Goal: Task Accomplishment & Management: Manage account settings

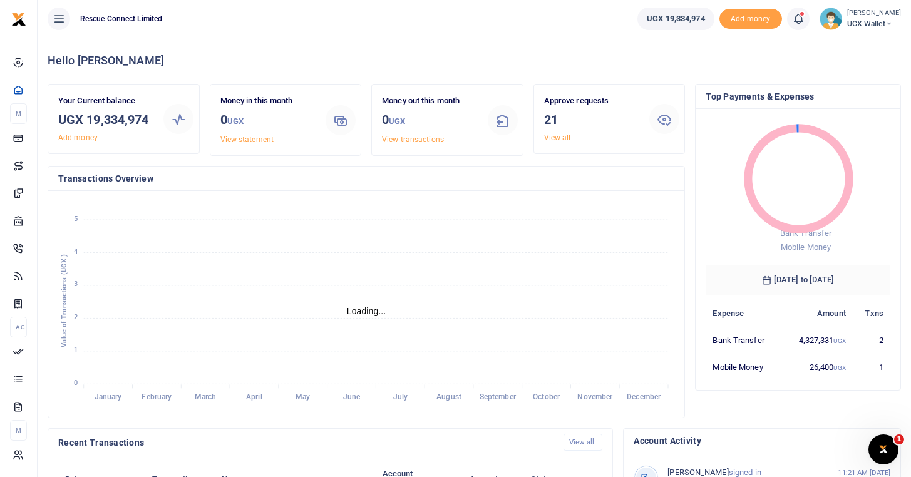
scroll to position [1, 1]
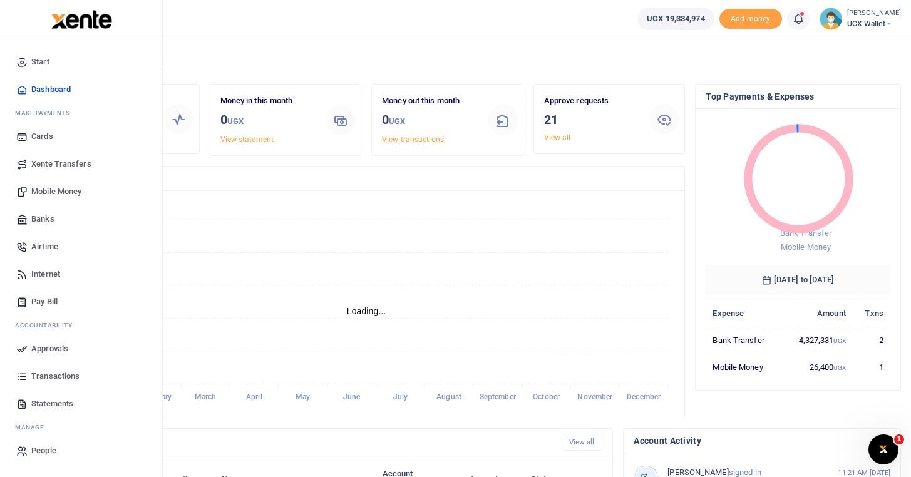
click at [52, 354] on span "Approvals" at bounding box center [49, 349] width 37 height 13
click at [46, 343] on span "Approvals" at bounding box center [49, 349] width 37 height 13
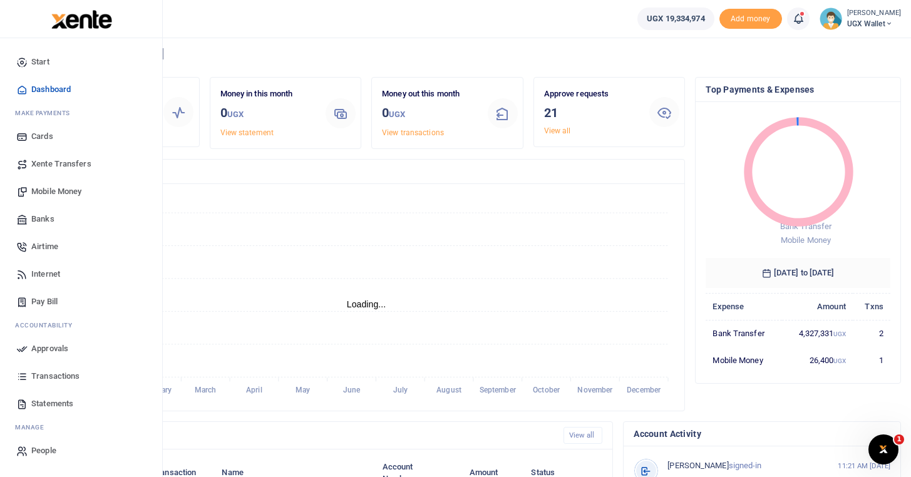
scroll to position [9, 0]
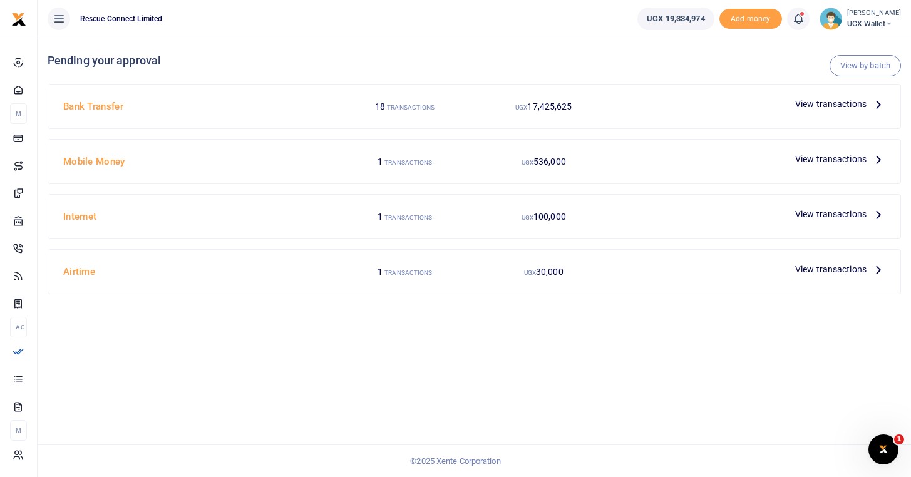
click at [875, 270] on icon at bounding box center [879, 269] width 14 height 14
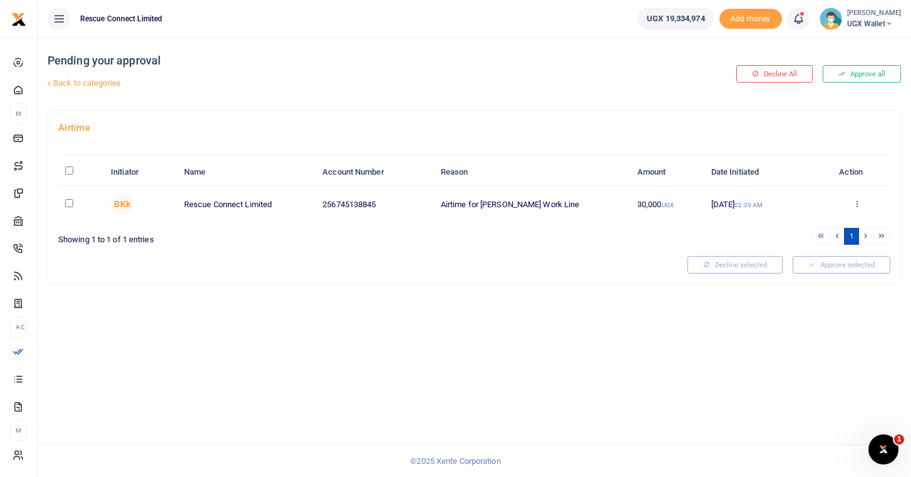
click at [70, 173] on input "\a \a : activate to sort column descending" at bounding box center [69, 171] width 8 height 8
checkbox input "true"
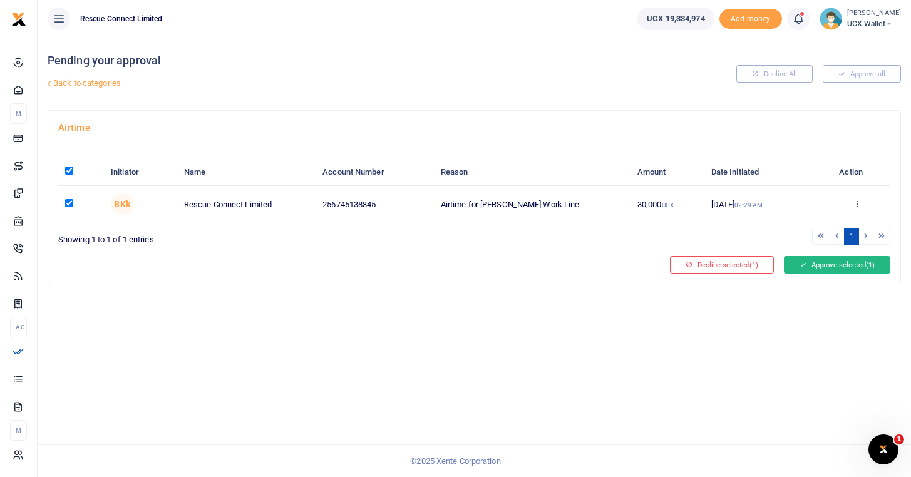
click at [841, 267] on button "Approve selected (1)" at bounding box center [837, 265] width 106 height 18
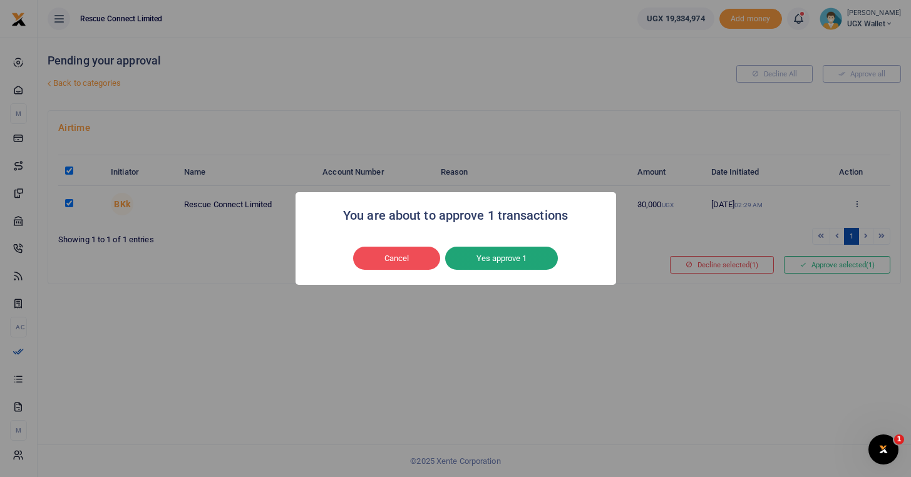
click at [483, 254] on button "Yes approve 1" at bounding box center [501, 259] width 113 height 24
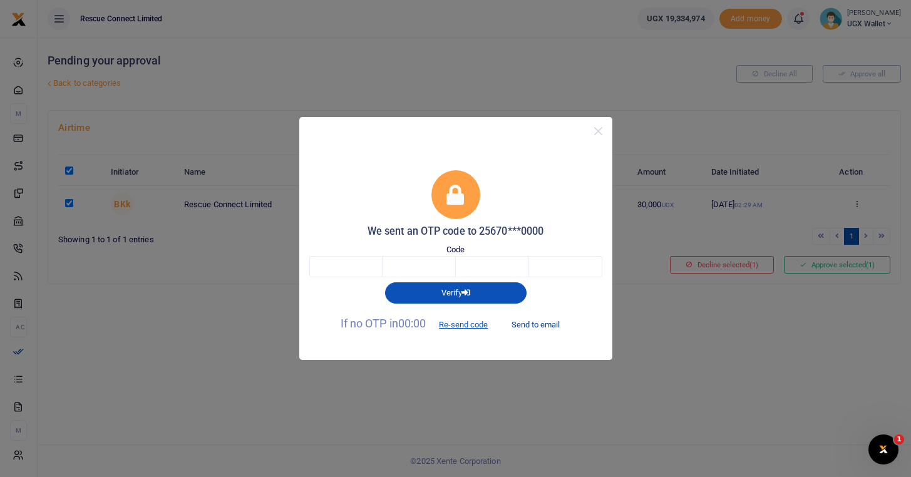
click at [528, 328] on button "Send to email" at bounding box center [536, 324] width 70 height 21
click at [349, 268] on input "text" at bounding box center [345, 266] width 73 height 21
type input "7"
type input "5"
type input "9"
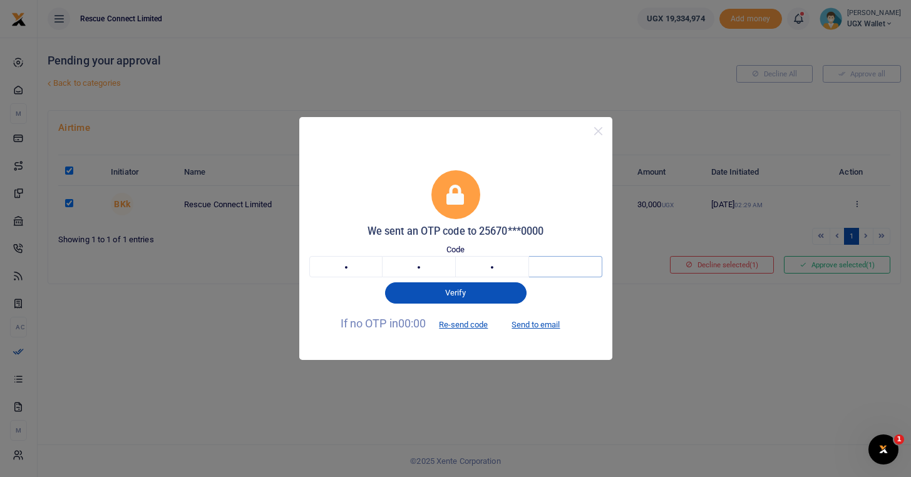
type input "0"
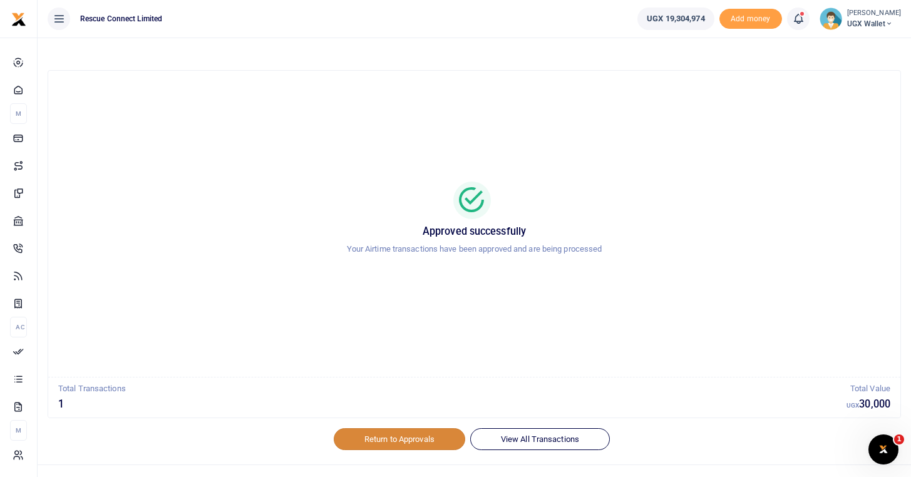
click at [423, 440] on link "Return to Approvals" at bounding box center [399, 438] width 131 height 21
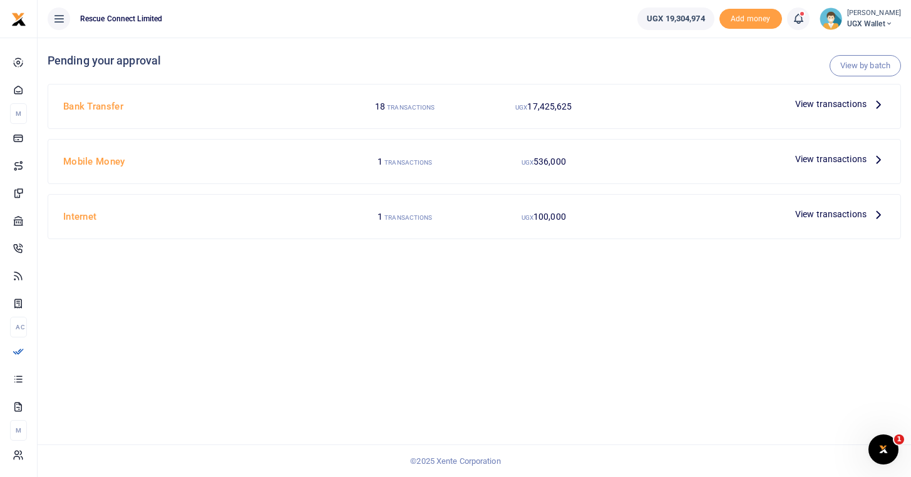
click at [877, 212] on icon at bounding box center [879, 214] width 14 height 14
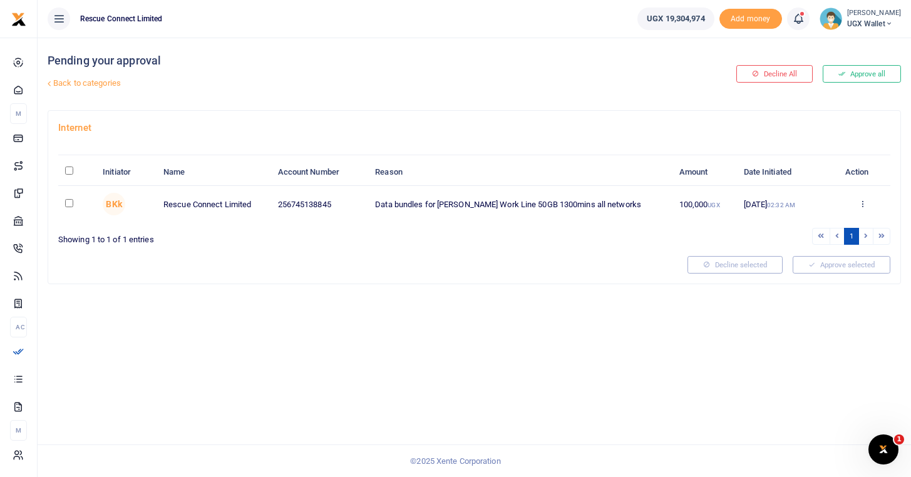
click at [72, 173] on input "\a \a : activate to sort column descending" at bounding box center [69, 171] width 8 height 8
checkbox input "true"
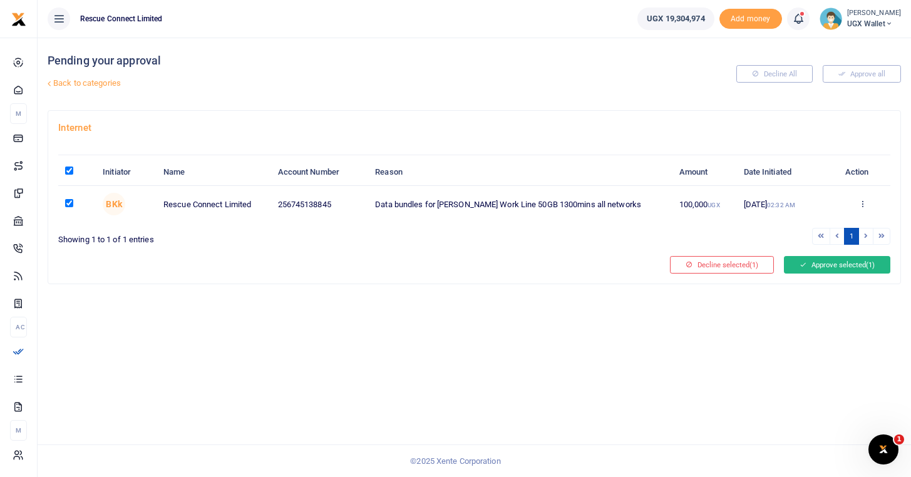
click at [832, 264] on button "Approve selected (1)" at bounding box center [837, 265] width 106 height 18
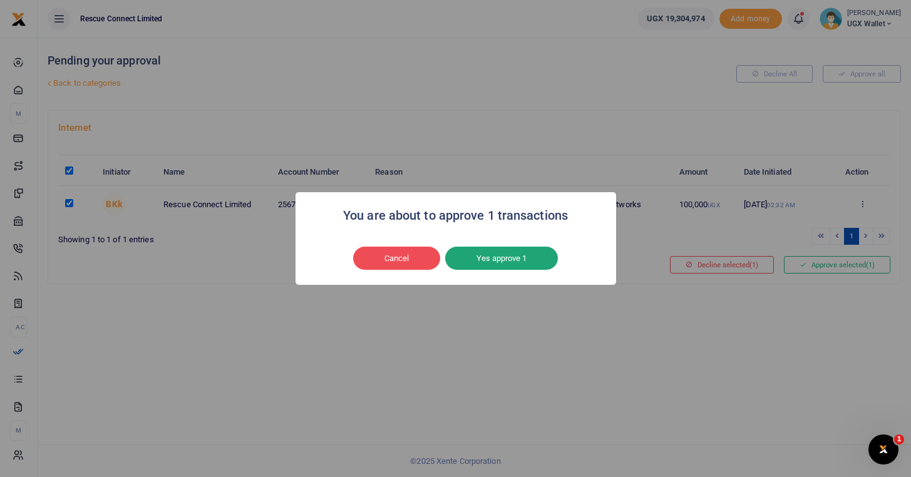
click at [477, 265] on button "Yes approve 1" at bounding box center [501, 259] width 113 height 24
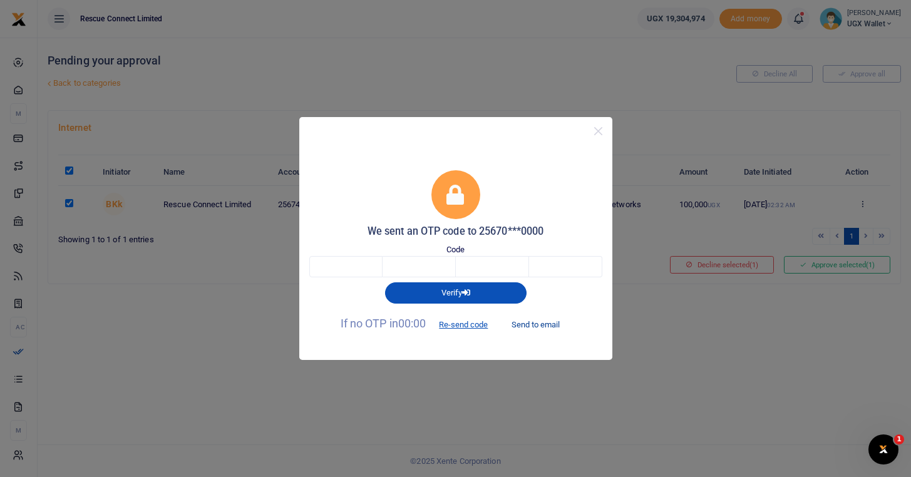
click at [535, 327] on button "Send to email" at bounding box center [536, 324] width 70 height 21
click at [344, 269] on input "text" at bounding box center [345, 266] width 73 height 21
type input "6"
type input "2"
type input "7"
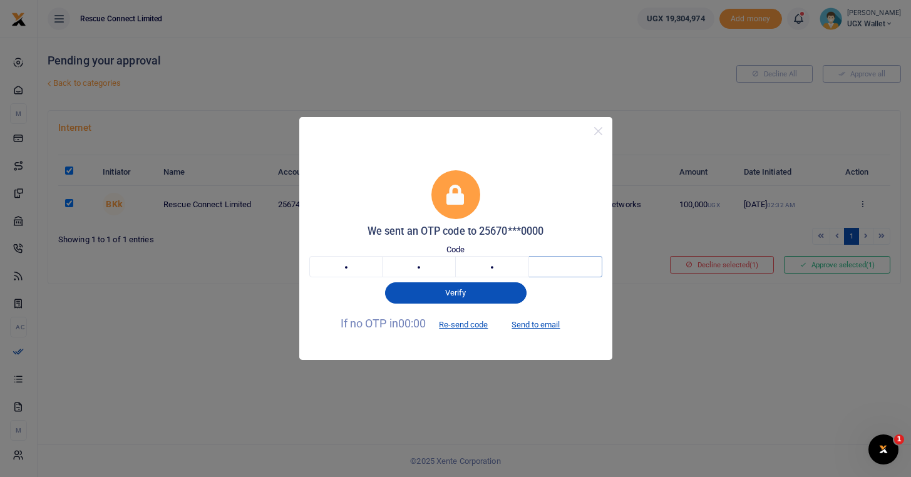
type input "9"
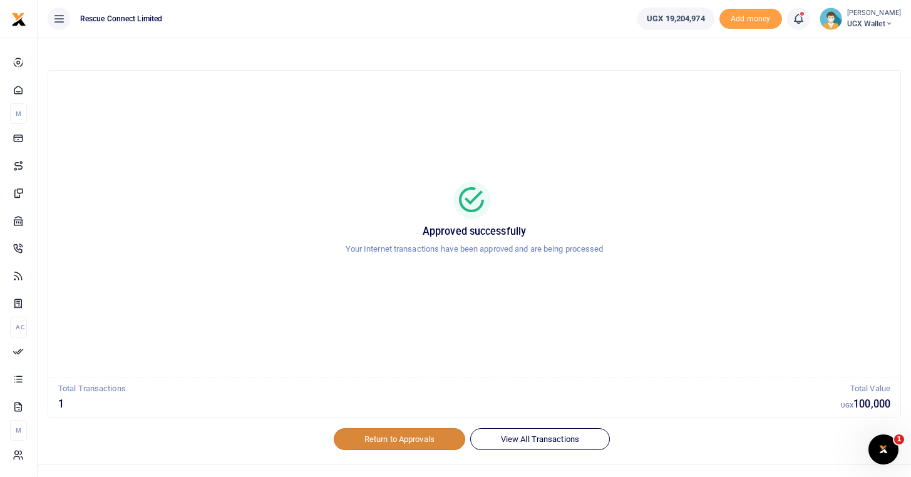
click at [396, 438] on link "Return to Approvals" at bounding box center [399, 438] width 131 height 21
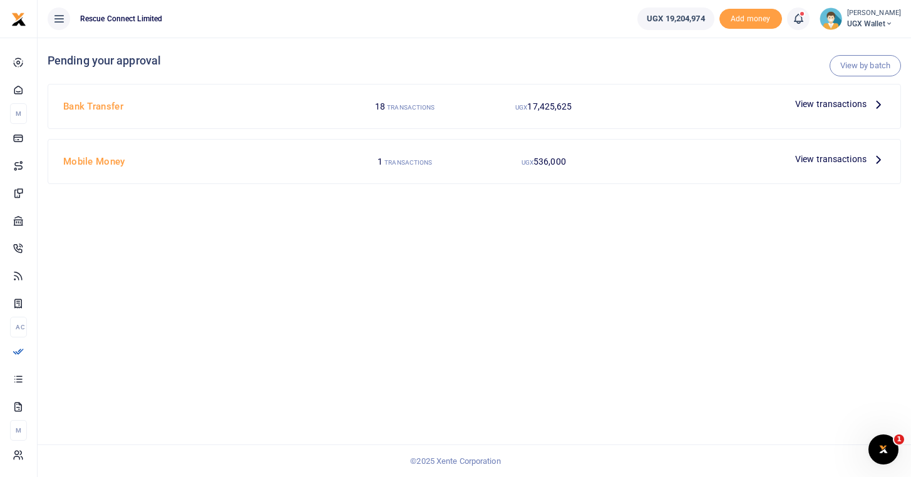
click at [880, 158] on icon at bounding box center [879, 159] width 14 height 14
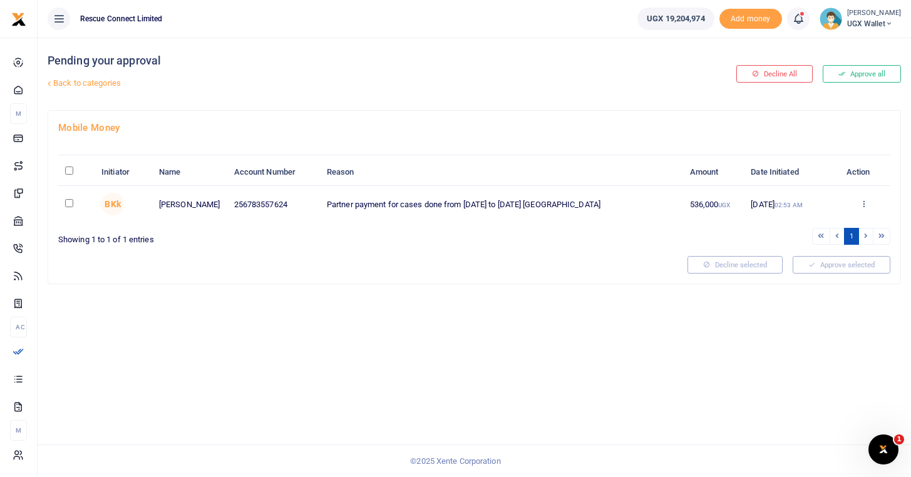
click at [63, 171] on th "\a \a : activate to sort column descending" at bounding box center [76, 172] width 36 height 27
click at [68, 172] on input "\a \a : activate to sort column descending" at bounding box center [69, 171] width 8 height 8
checkbox input "true"
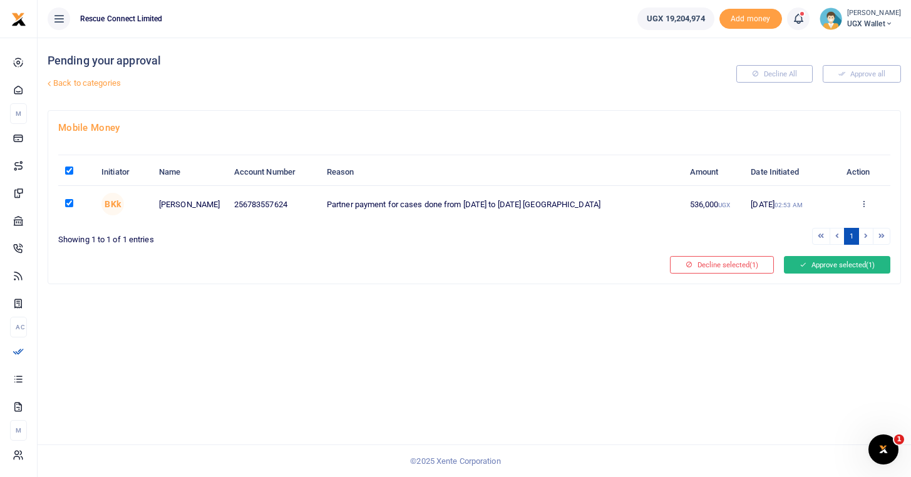
click at [843, 269] on button "Approve selected (1)" at bounding box center [837, 265] width 106 height 18
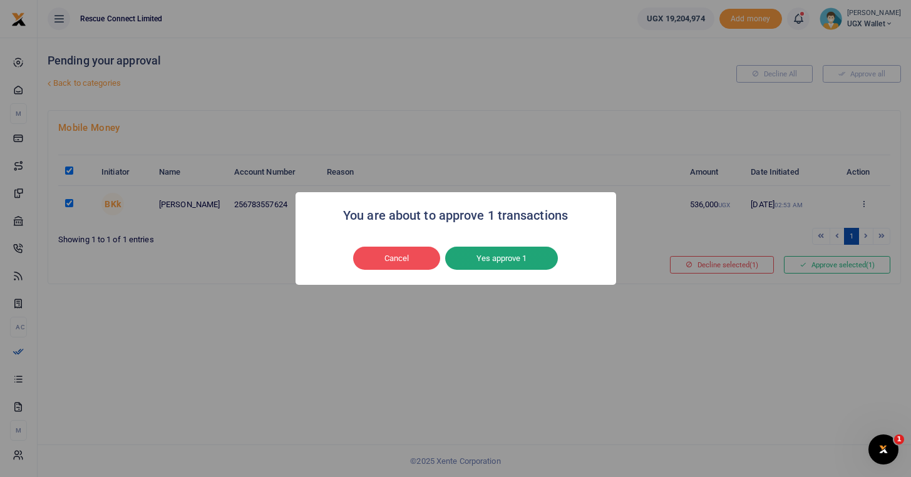
click at [512, 262] on button "Yes approve 1" at bounding box center [501, 259] width 113 height 24
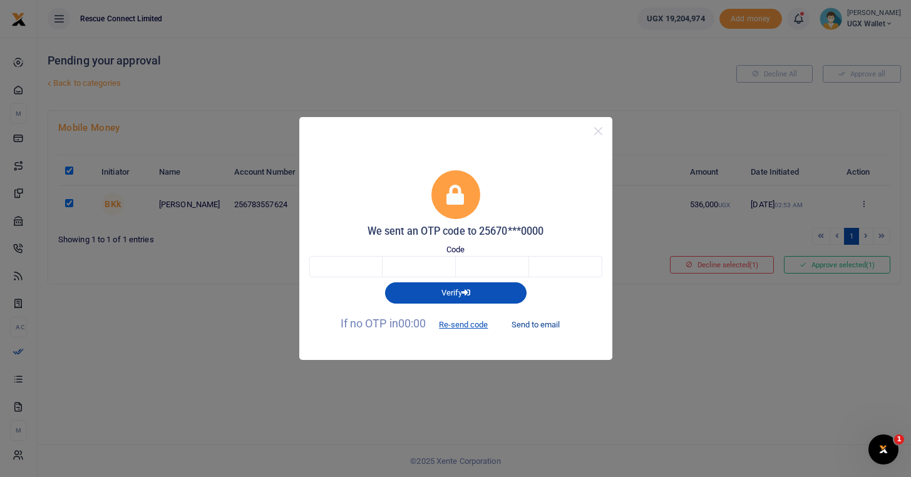
click at [535, 326] on button "Send to email" at bounding box center [536, 324] width 70 height 21
click at [349, 270] on input "text" at bounding box center [345, 266] width 73 height 21
type input "9"
type input "7"
type input "1"
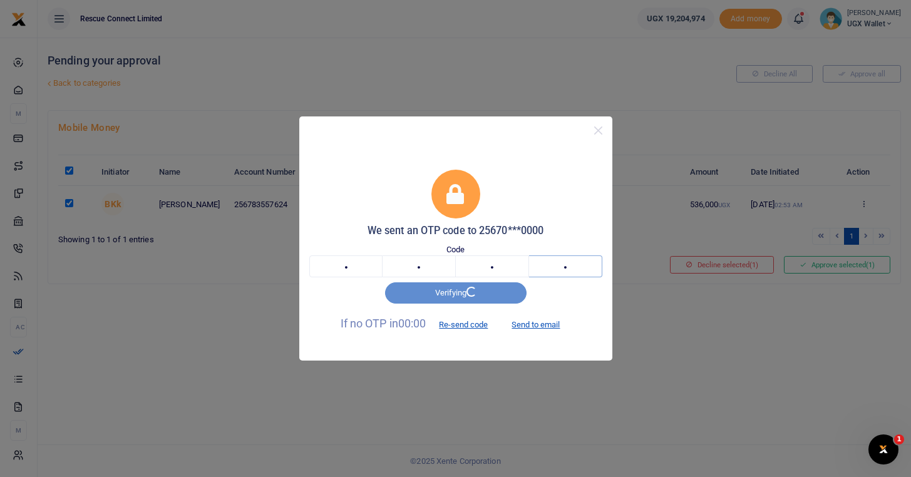
type input "6"
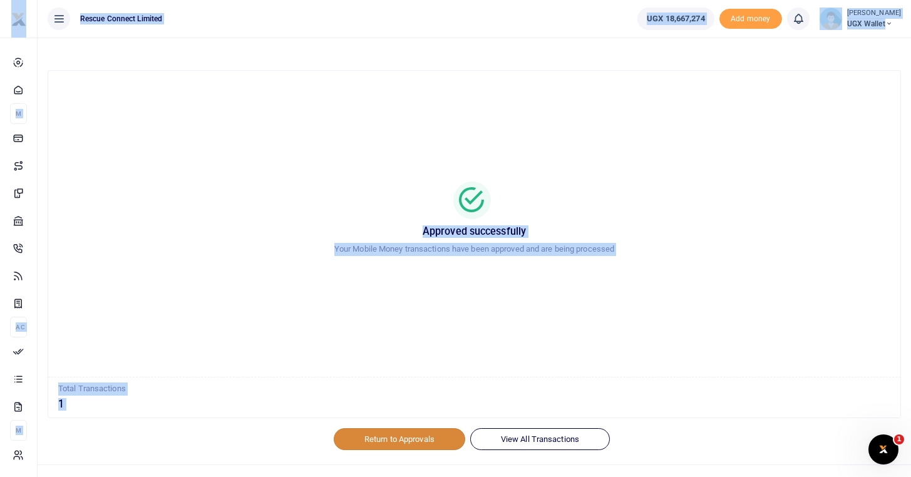
click at [388, 445] on link "Return to Approvals" at bounding box center [399, 438] width 131 height 21
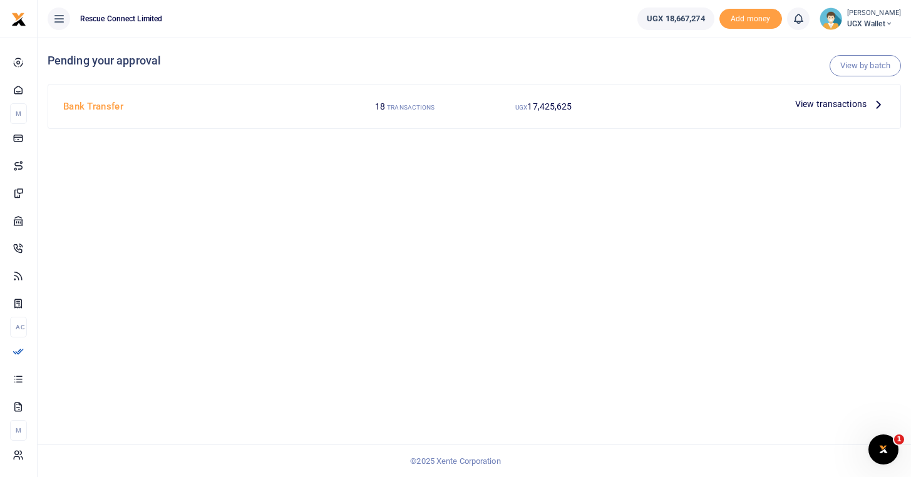
click at [875, 105] on icon at bounding box center [879, 104] width 14 height 14
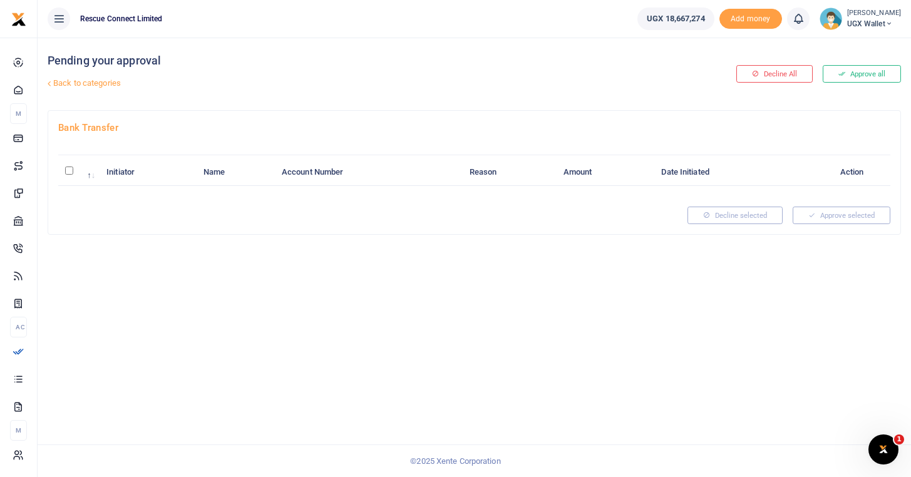
click at [68, 171] on input "\a \a : activate to sort column descending" at bounding box center [69, 171] width 8 height 8
checkbox input "true"
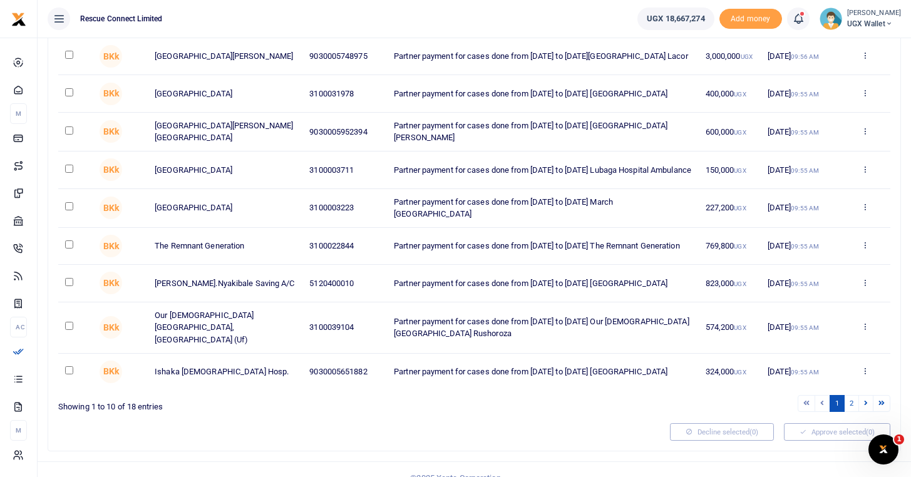
scroll to position [194, 0]
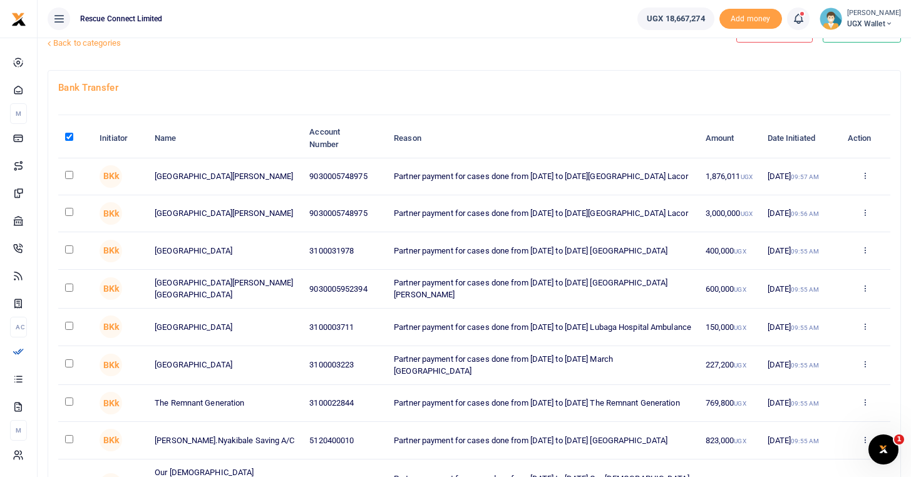
click at [70, 174] on input "checkbox" at bounding box center [69, 175] width 8 height 8
checkbox input "true"
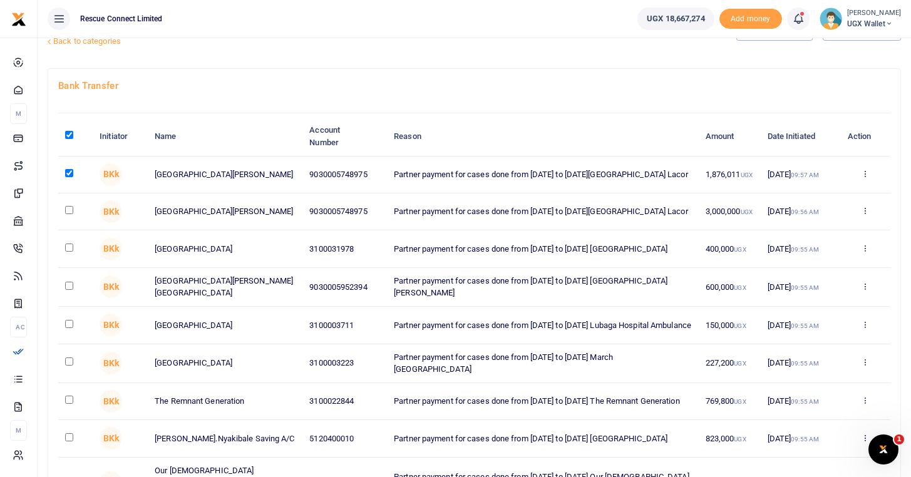
click at [68, 140] on th "\a \a : activate to sort column descending" at bounding box center [75, 136] width 34 height 39
click at [69, 137] on input "\a \a : activate to sort column descending" at bounding box center [69, 135] width 8 height 8
checkbox input "false"
click at [69, 137] on input "\a \a : activate to sort column descending" at bounding box center [69, 135] width 8 height 8
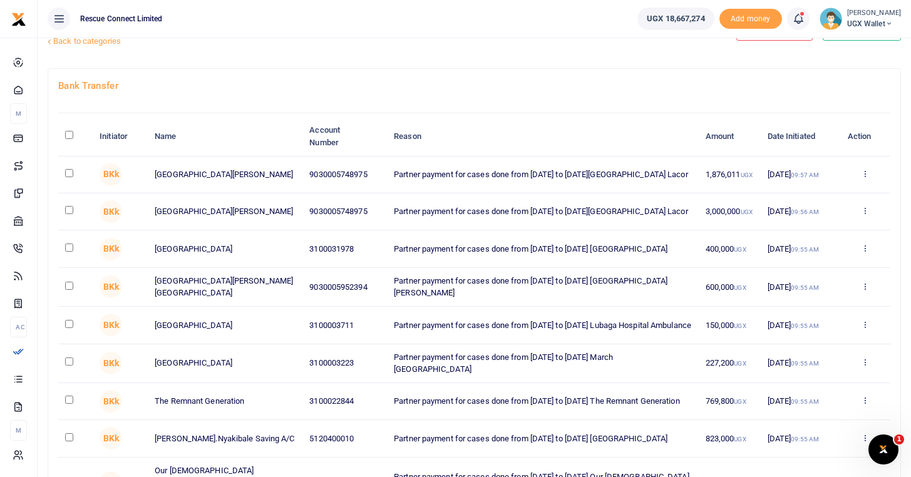
checkbox input "true"
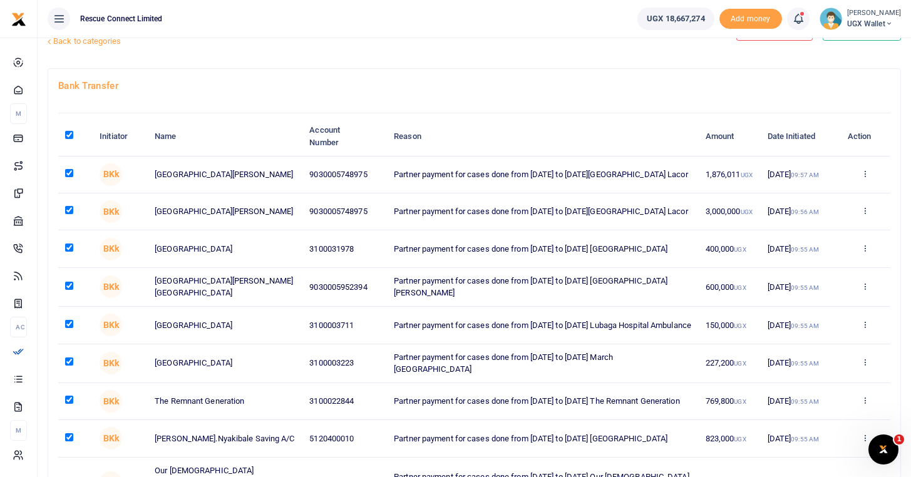
checkbox input "true"
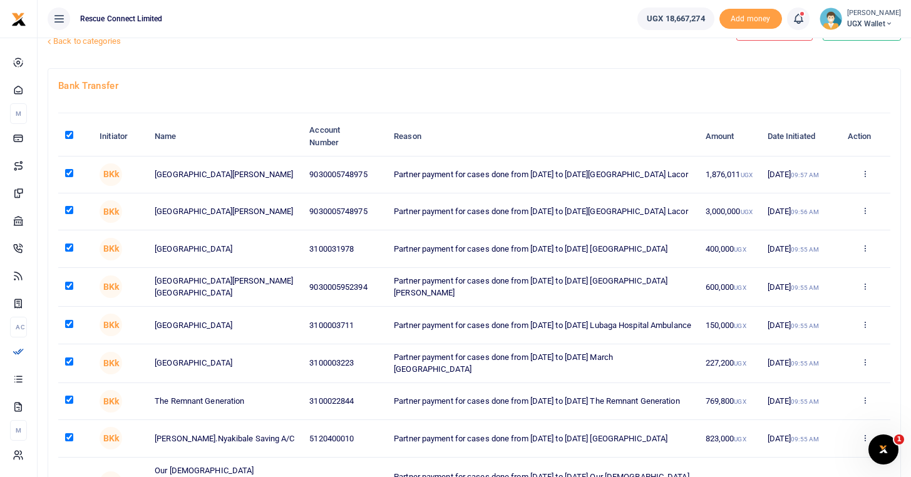
checkbox input "true"
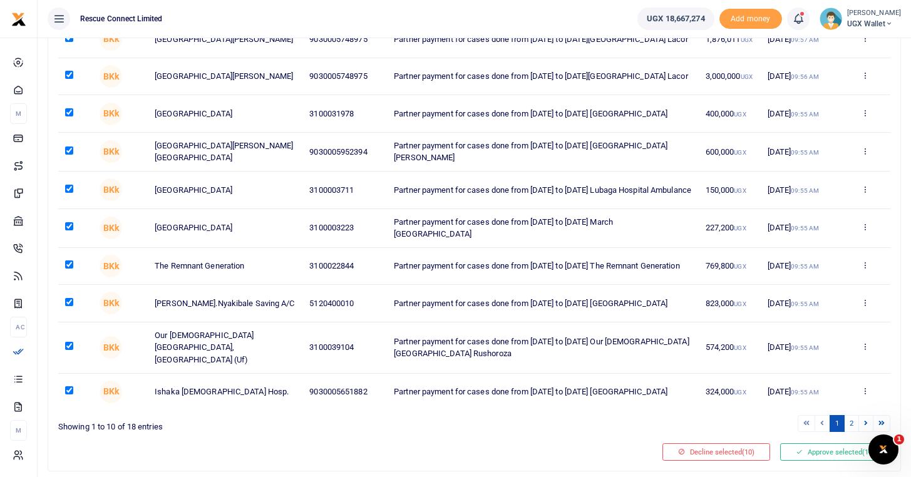
scroll to position [215, 0]
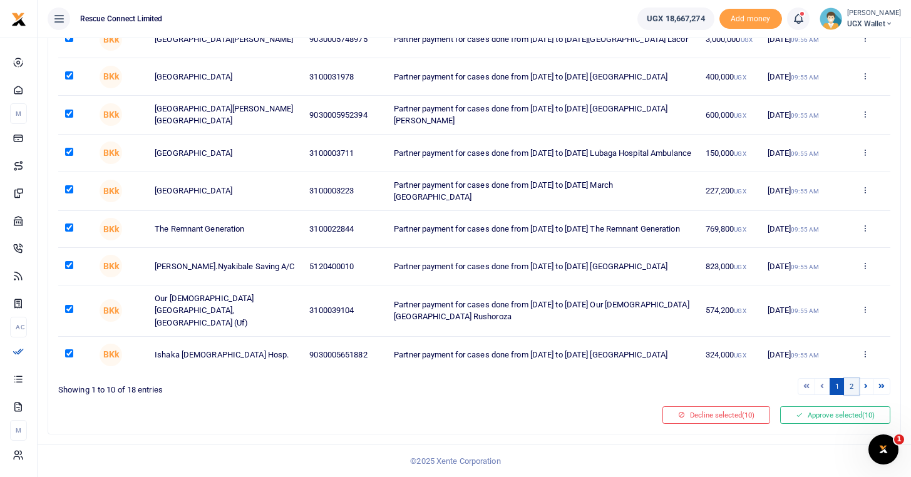
click at [852, 389] on link "2" at bounding box center [851, 386] width 15 height 17
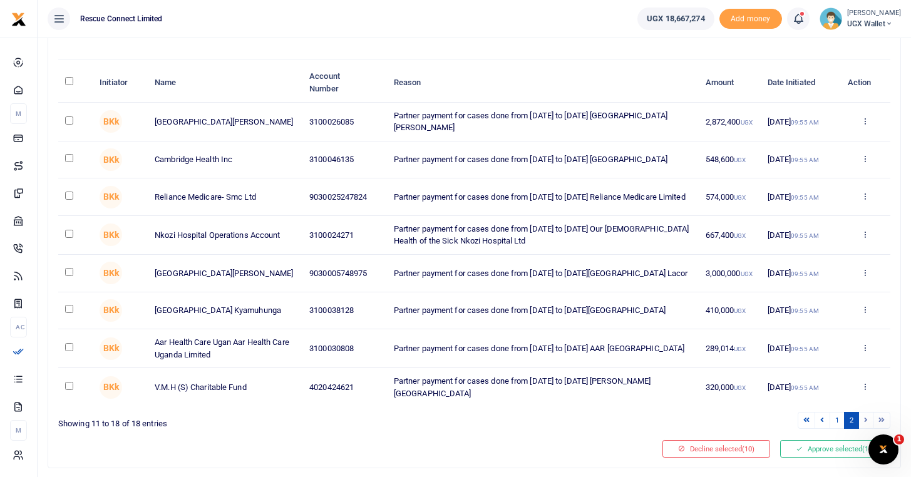
scroll to position [84, 0]
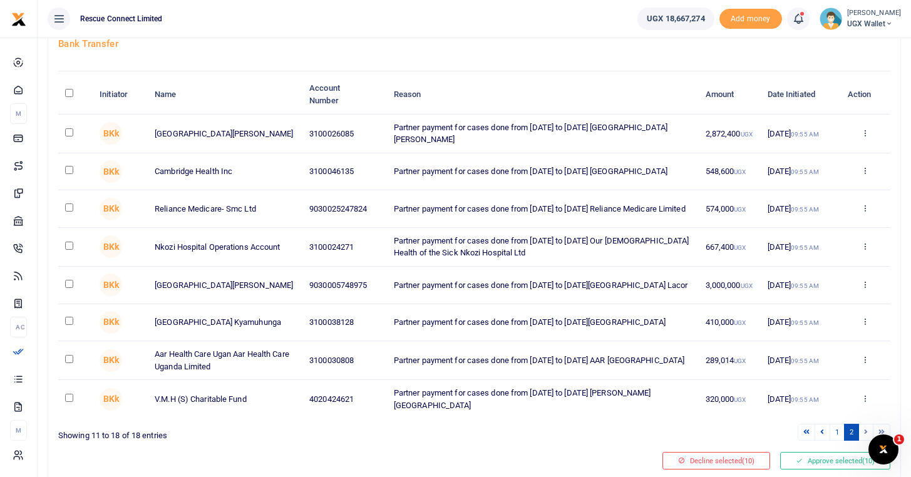
click at [68, 98] on th "\a \a : activate to sort column descending" at bounding box center [75, 94] width 34 height 39
click at [69, 92] on input "\a \a : activate to sort column descending" at bounding box center [69, 93] width 8 height 8
checkbox input "true"
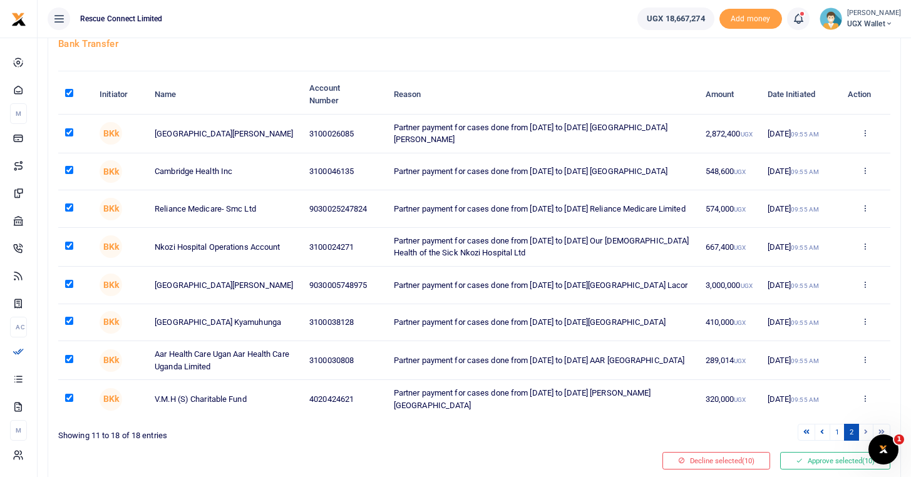
checkbox input "true"
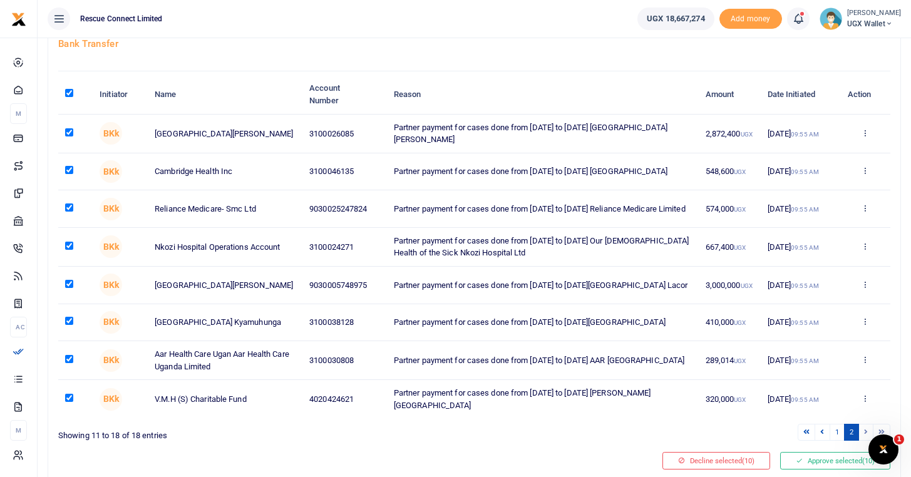
checkbox input "true"
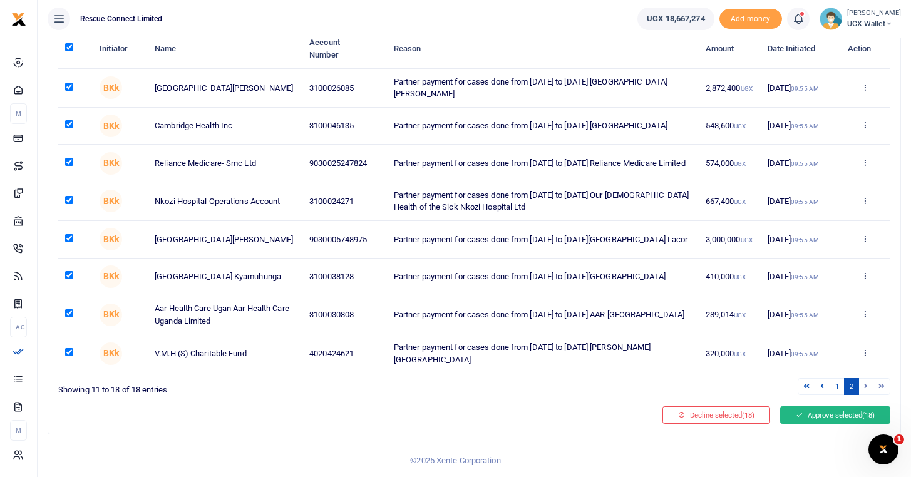
click at [812, 417] on button "Approve selected (18)" at bounding box center [835, 415] width 110 height 18
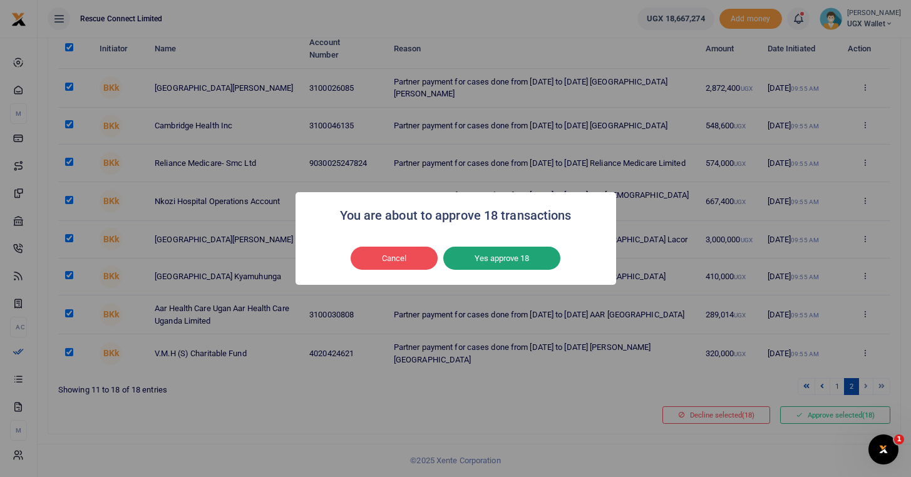
click at [522, 268] on button "Yes approve 18" at bounding box center [501, 259] width 117 height 24
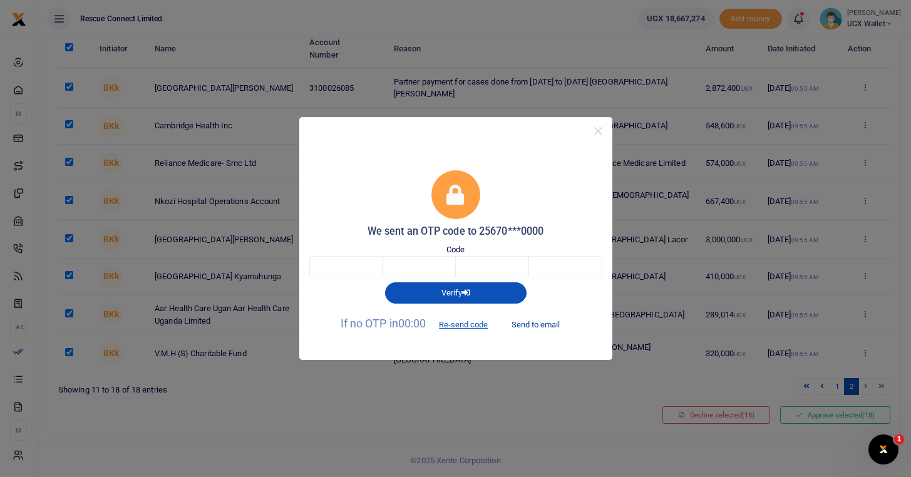
click at [534, 325] on button "Send to email" at bounding box center [536, 324] width 70 height 21
click at [356, 267] on input "text" at bounding box center [345, 266] width 73 height 21
type input "8"
type input "5"
type input "1"
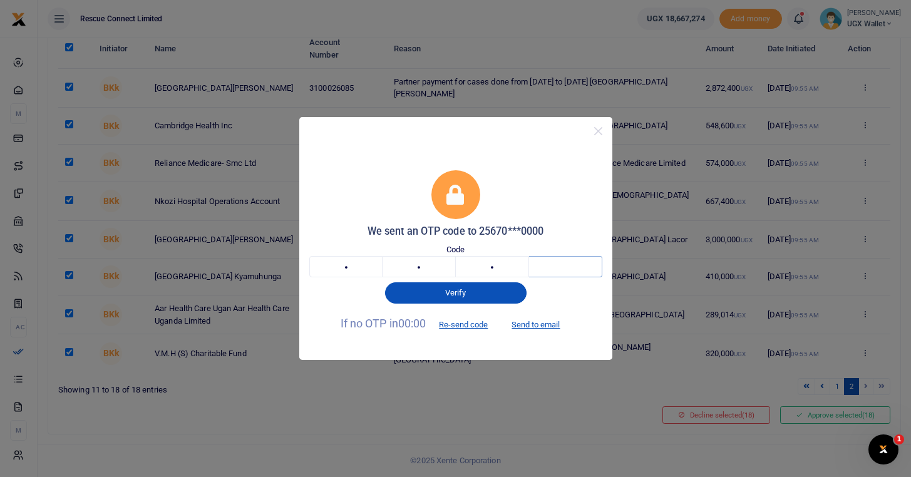
type input "5"
